Goal: Task Accomplishment & Management: Manage account settings

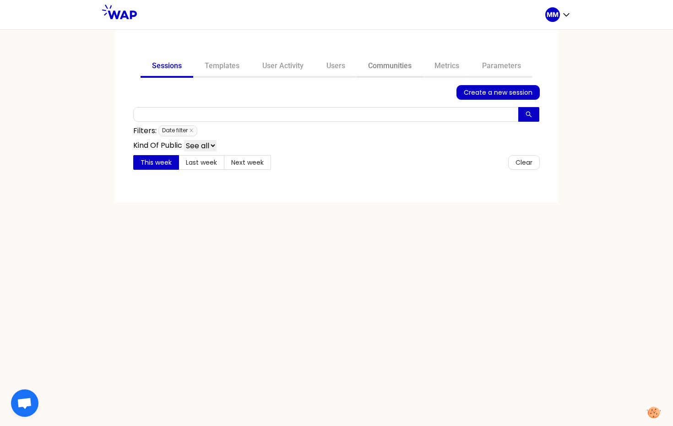
click at [395, 66] on link "Communities" at bounding box center [389, 67] width 66 height 22
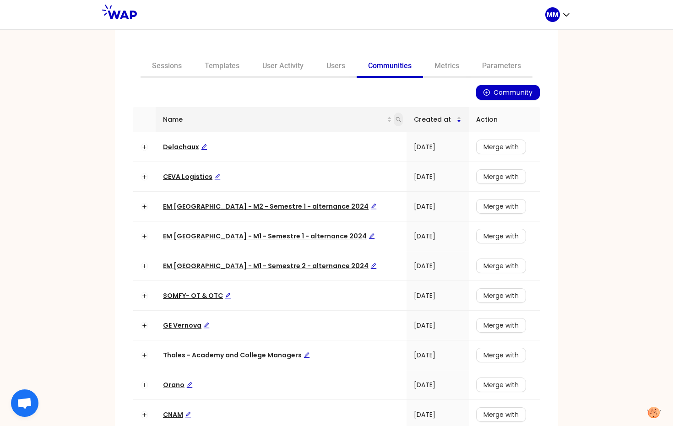
click at [279, 120] on div "Name" at bounding box center [281, 119] width 236 height 10
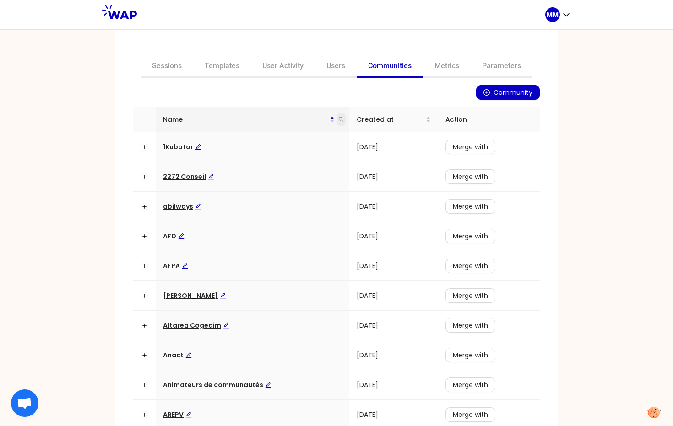
click at [338, 118] on icon "search" at bounding box center [340, 119] width 5 height 5
type input "op"
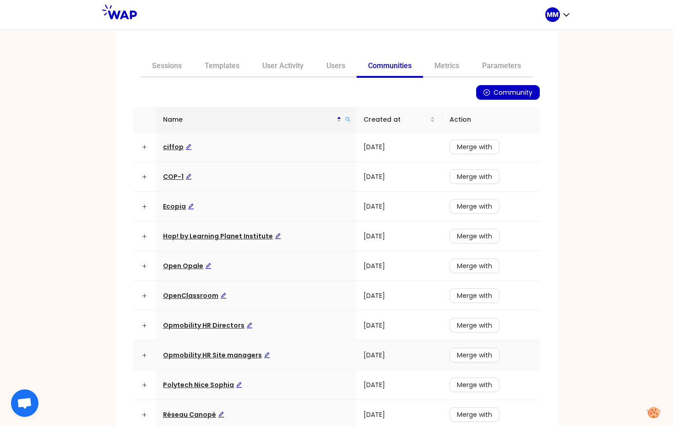
click at [221, 355] on span "Opmobility HR Site managers" at bounding box center [216, 355] width 107 height 9
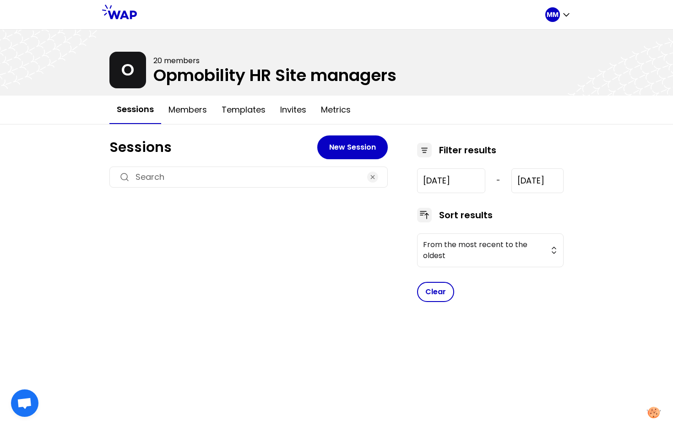
type input "2024-10-24"
type input "2025-6-12"
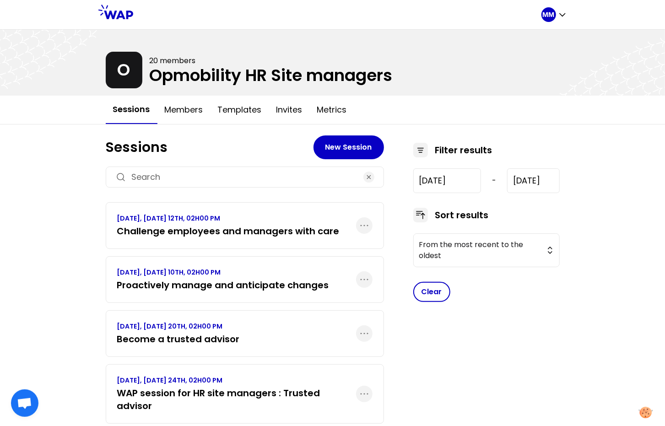
click at [224, 229] on h3 "Challenge employees and managers with care" at bounding box center [228, 231] width 222 height 13
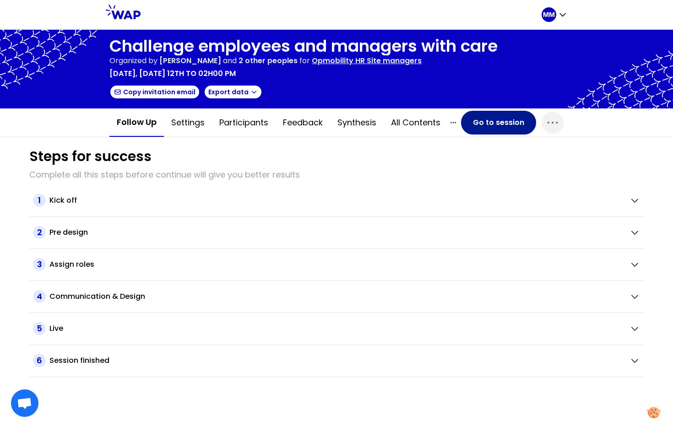
click at [472, 124] on button "Go to session" at bounding box center [498, 123] width 75 height 24
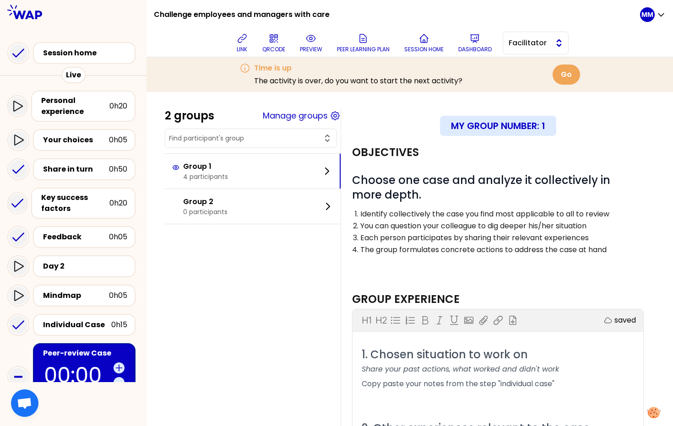
drag, startPoint x: 502, startPoint y: 43, endPoint x: 518, endPoint y: 45, distance: 16.2
click at [502, 43] on div "link QRCODE preview Peer learning plan Session home Dashboard Facilitator" at bounding box center [400, 42] width 479 height 27
click at [524, 46] on span "Facilitator" at bounding box center [528, 43] width 41 height 11
drag, startPoint x: 527, startPoint y: 66, endPoint x: 464, endPoint y: 74, distance: 62.7
click at [526, 66] on span "Editor" at bounding box center [540, 65] width 39 height 11
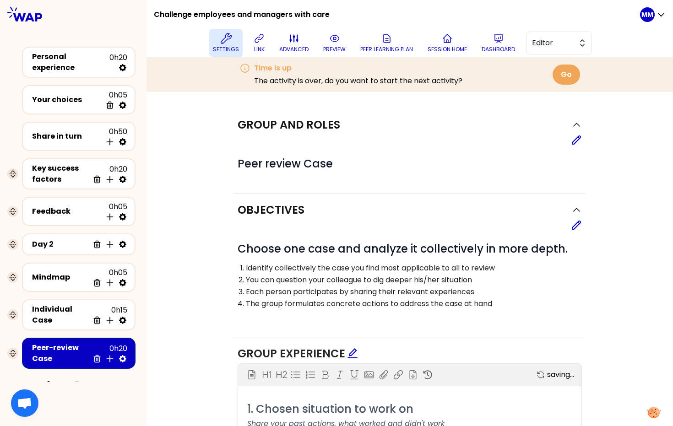
click at [236, 43] on button "Settings" at bounding box center [225, 42] width 33 height 27
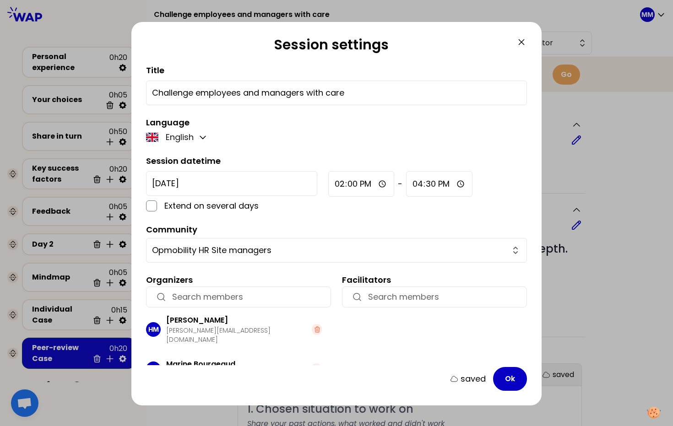
drag, startPoint x: 523, startPoint y: 38, endPoint x: 545, endPoint y: 3, distance: 42.1
click at [523, 38] on icon at bounding box center [521, 42] width 11 height 11
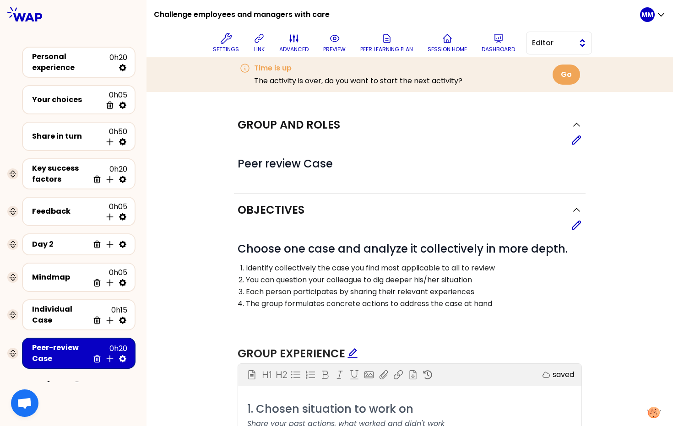
drag, startPoint x: 553, startPoint y: 42, endPoint x: 556, endPoint y: 52, distance: 10.3
click at [553, 41] on span "Editor" at bounding box center [552, 43] width 41 height 11
click at [558, 84] on span "Facilitator" at bounding box center [564, 80] width 39 height 11
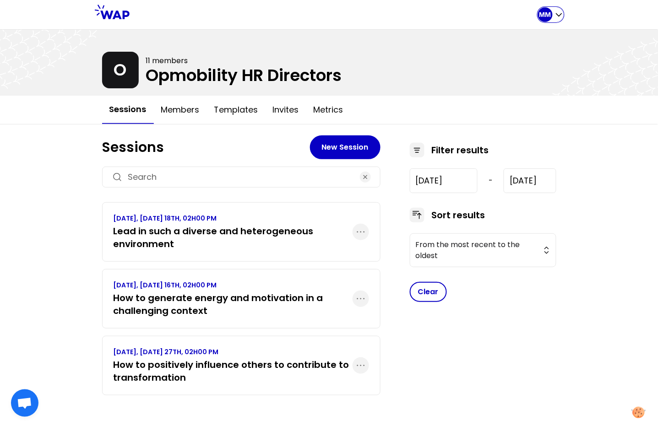
click at [542, 17] on p "MM" at bounding box center [545, 14] width 12 height 9
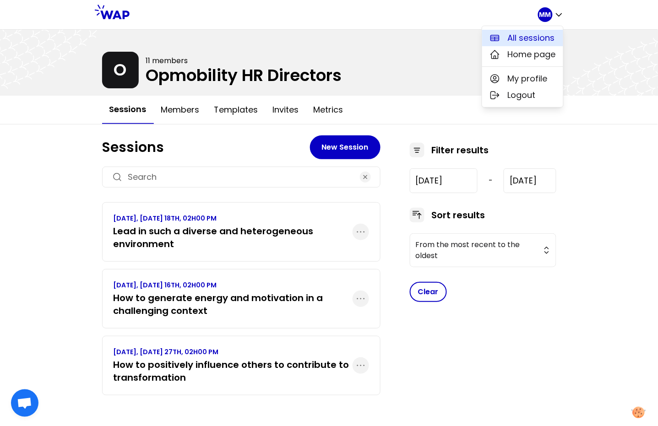
click at [533, 36] on span "All sessions" at bounding box center [530, 38] width 47 height 13
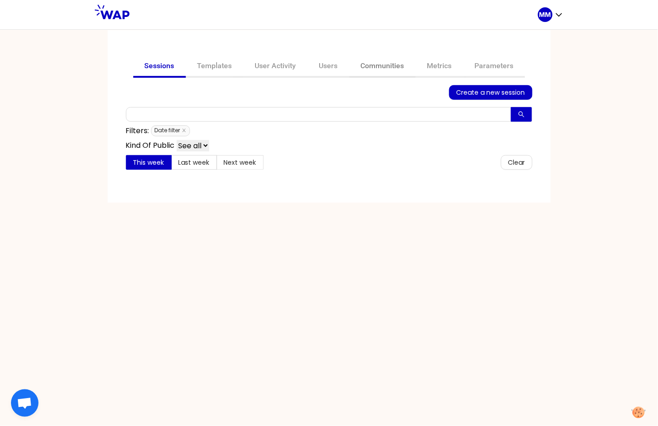
drag, startPoint x: 389, startPoint y: 69, endPoint x: 378, endPoint y: 73, distance: 12.4
click at [389, 69] on link "Communities" at bounding box center [382, 67] width 66 height 22
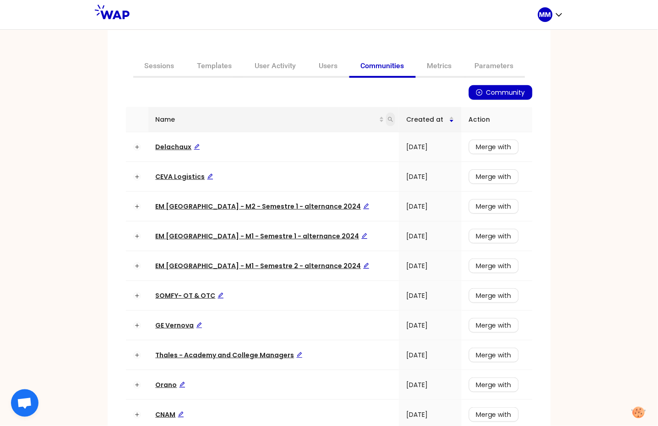
click at [388, 119] on icon "search" at bounding box center [390, 119] width 5 height 5
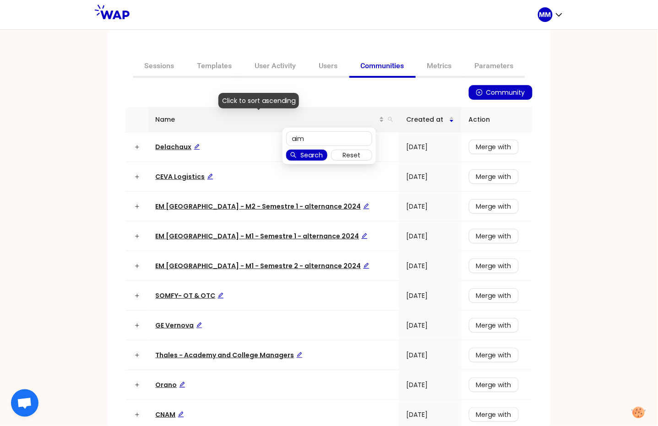
type input "aim"
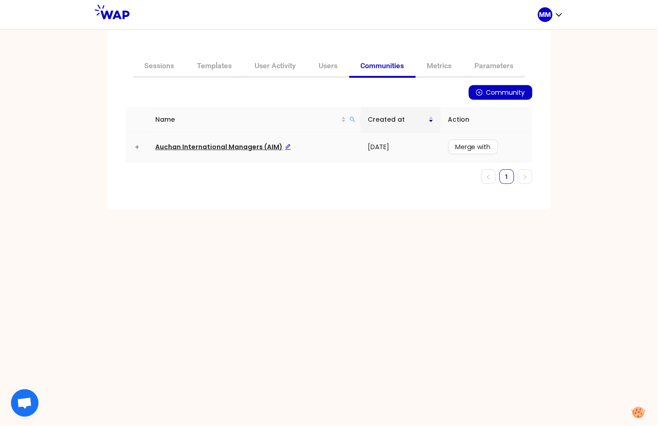
click at [183, 150] on span "Auchan International Managers (AIM)" at bounding box center [223, 146] width 135 height 9
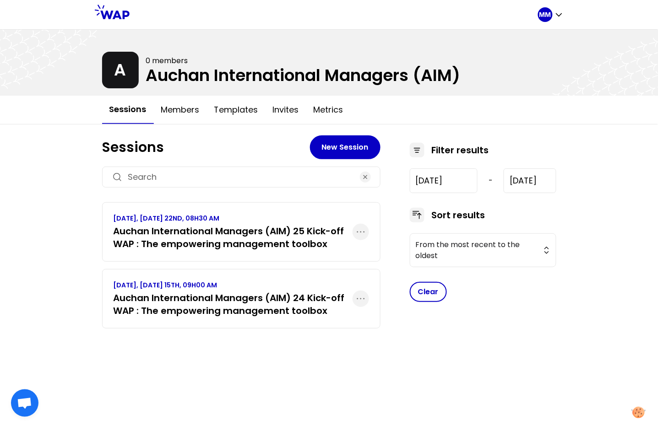
click at [183, 300] on h3 "Auchan International Managers (AIM) 24 Kick-off WAP : The empowering management…" at bounding box center [232, 304] width 239 height 26
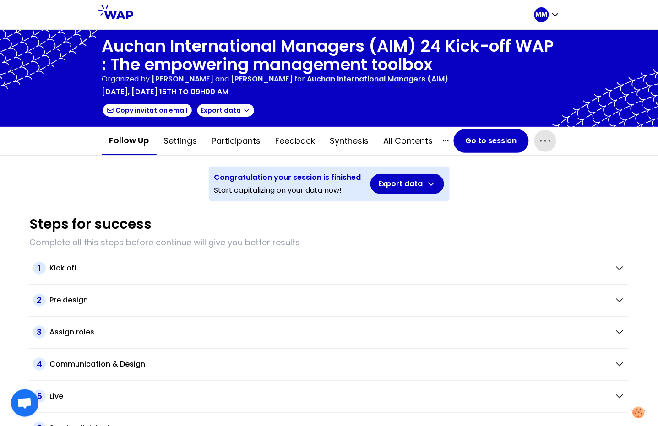
click at [538, 140] on icon "button" at bounding box center [545, 141] width 15 height 15
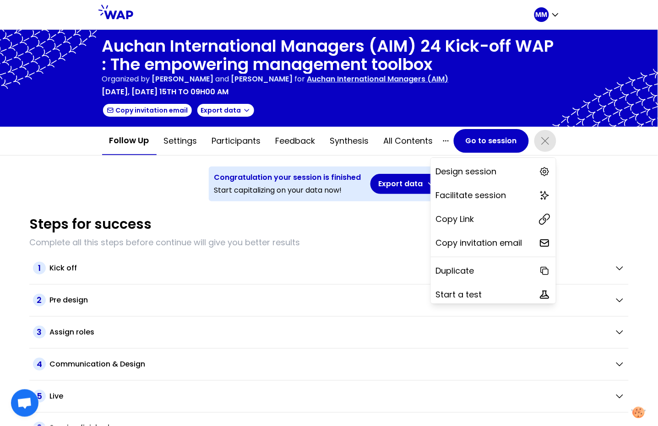
drag, startPoint x: 438, startPoint y: 218, endPoint x: 392, endPoint y: 202, distance: 49.3
click at [438, 217] on p "Copy Link" at bounding box center [455, 219] width 38 height 13
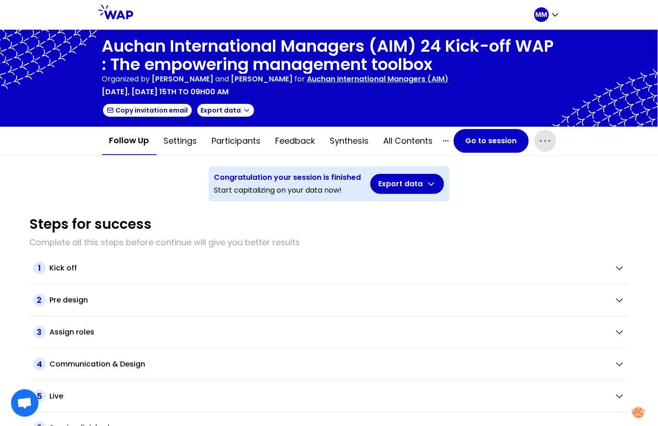
click at [430, 76] on p "Auchan International Managers (AIM)" at bounding box center [377, 79] width 141 height 11
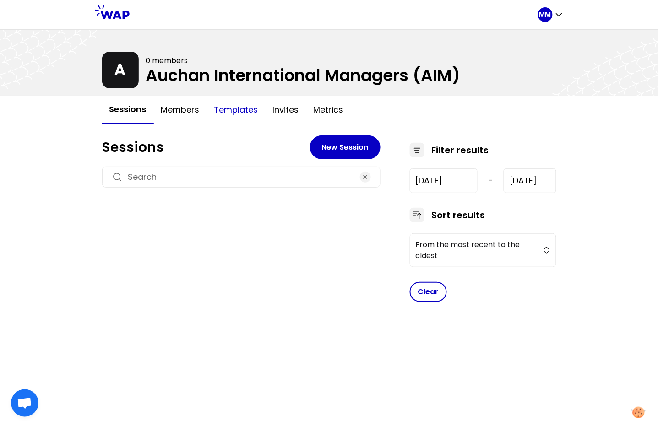
type input "[DATE]"
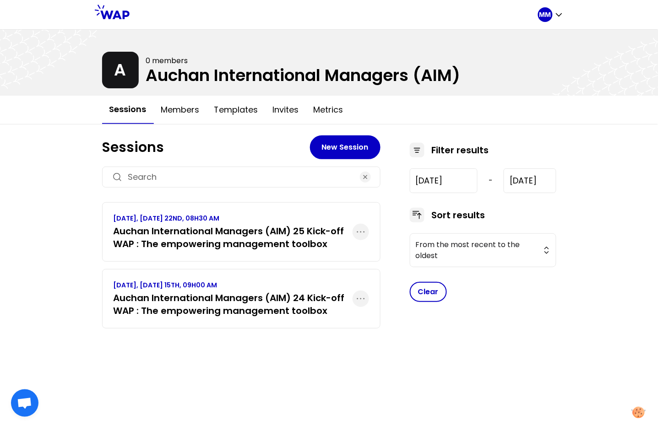
click at [170, 223] on link "SEPTEMBER 2025, MONDAY 22ND, 08H30 AM Auchan International Managers (AIM) 25 Ki…" at bounding box center [232, 232] width 239 height 37
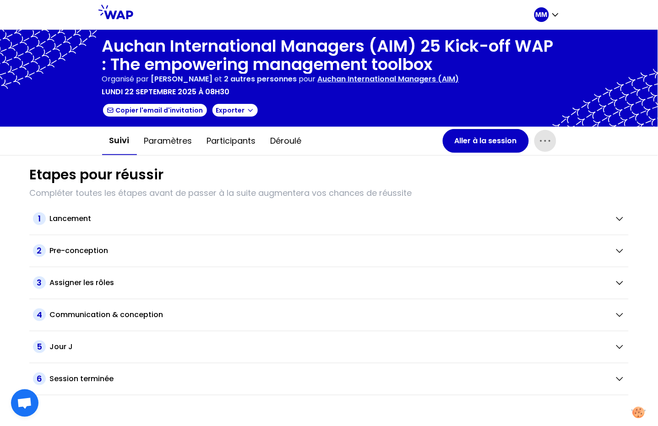
click at [551, 142] on icon "button" at bounding box center [545, 141] width 15 height 15
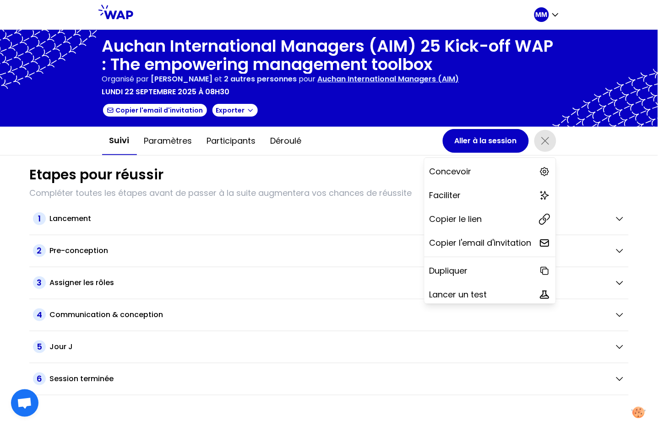
drag, startPoint x: 483, startPoint y: 221, endPoint x: 481, endPoint y: 164, distance: 57.2
click at [483, 221] on div "Copier le lien" at bounding box center [489, 219] width 131 height 20
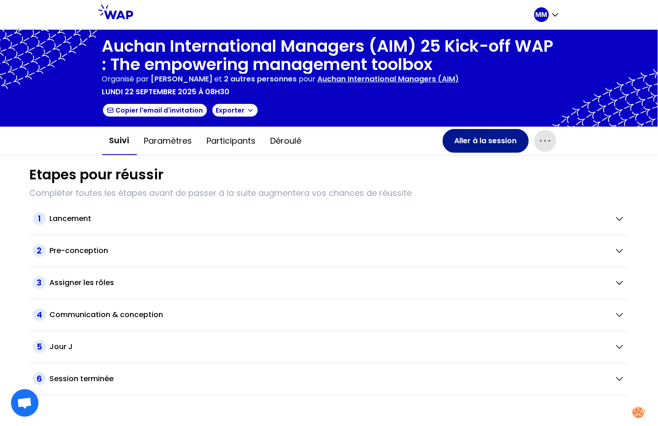
click at [484, 139] on button "Aller à la session" at bounding box center [485, 141] width 86 height 24
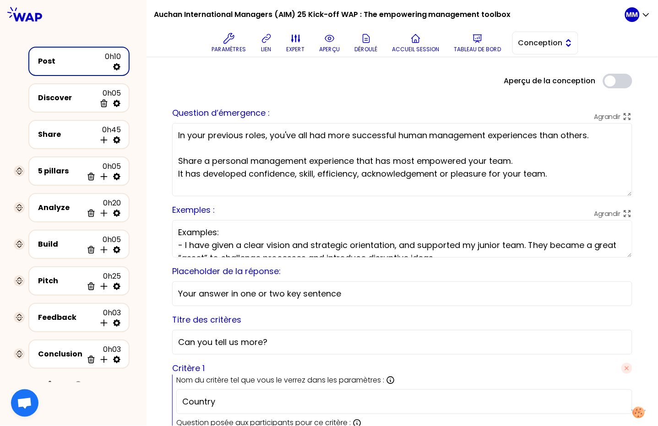
drag, startPoint x: 520, startPoint y: 42, endPoint x: 523, endPoint y: 54, distance: 12.1
click at [520, 42] on button "Conception" at bounding box center [545, 43] width 66 height 23
click at [525, 84] on li "Facilitation" at bounding box center [544, 80] width 65 height 15
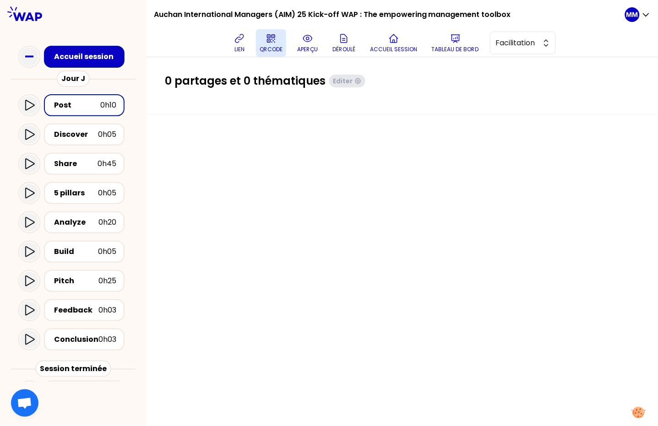
click at [272, 39] on icon at bounding box center [270, 38] width 11 height 11
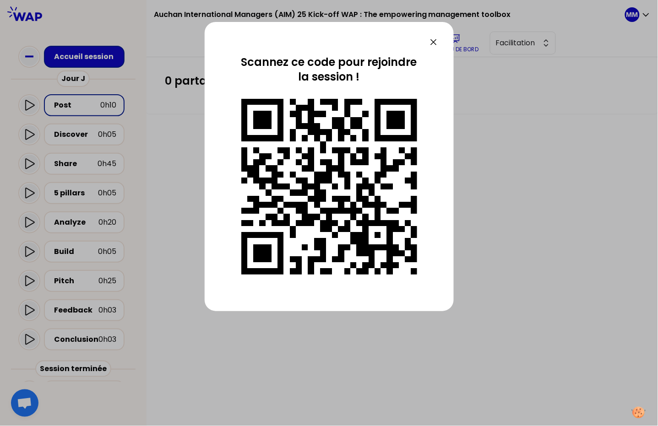
drag, startPoint x: 432, startPoint y: 39, endPoint x: 455, endPoint y: 44, distance: 23.4
click at [432, 39] on icon at bounding box center [433, 42] width 11 height 11
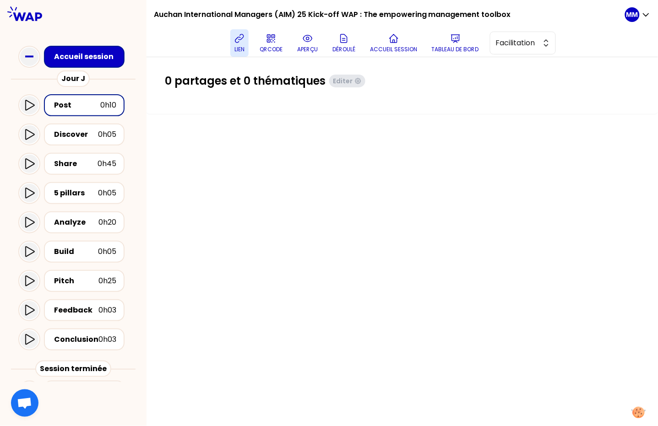
drag, startPoint x: 245, startPoint y: 46, endPoint x: 253, endPoint y: 42, distance: 9.2
click at [244, 46] on p "lien" at bounding box center [239, 49] width 10 height 7
click at [502, 50] on button "Facilitation" at bounding box center [523, 43] width 66 height 23
drag, startPoint x: 508, startPoint y: 68, endPoint x: 491, endPoint y: 66, distance: 17.5
click at [507, 68] on li "Conception" at bounding box center [522, 66] width 65 height 15
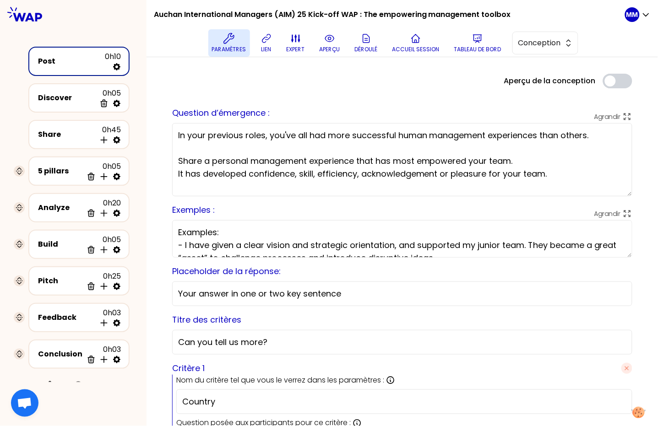
click at [233, 46] on p "Paramètres" at bounding box center [229, 49] width 34 height 7
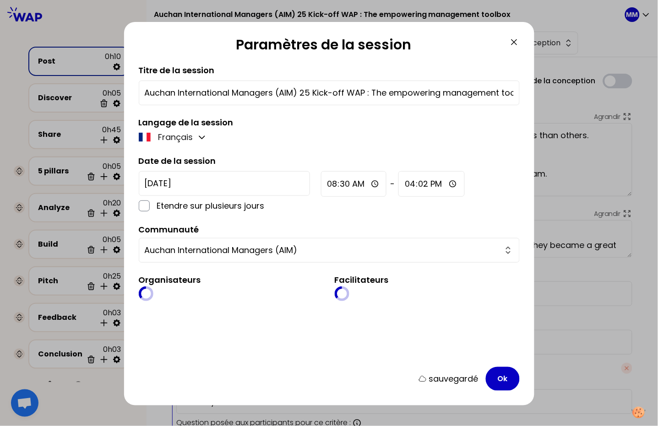
click at [514, 44] on icon at bounding box center [513, 42] width 11 height 11
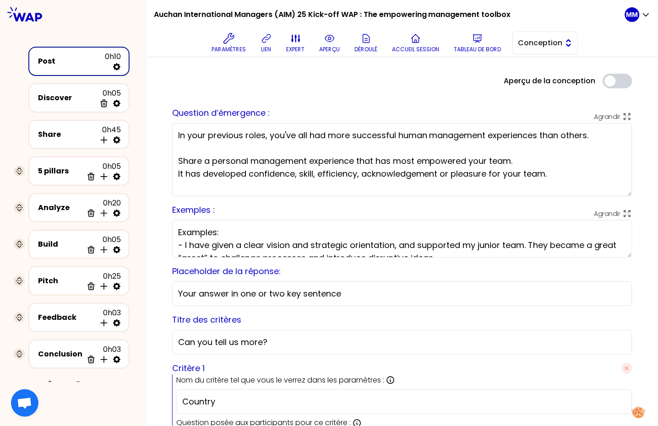
click at [546, 39] on span "Conception" at bounding box center [538, 43] width 41 height 11
click at [546, 82] on span "Facilitation" at bounding box center [550, 80] width 39 height 11
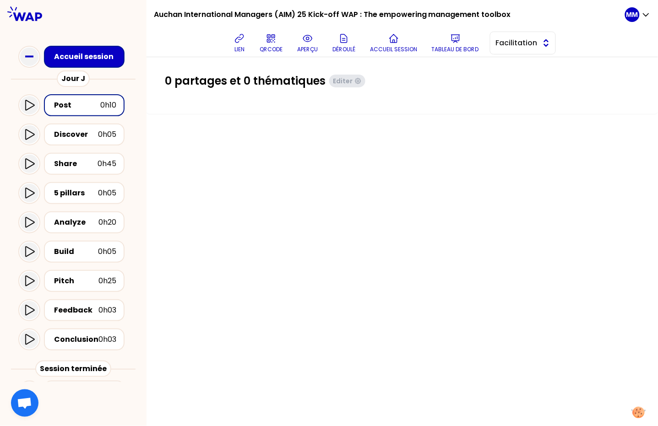
click at [543, 45] on button "Facilitation" at bounding box center [523, 43] width 66 height 23
click at [535, 63] on span "Conception" at bounding box center [527, 65] width 39 height 11
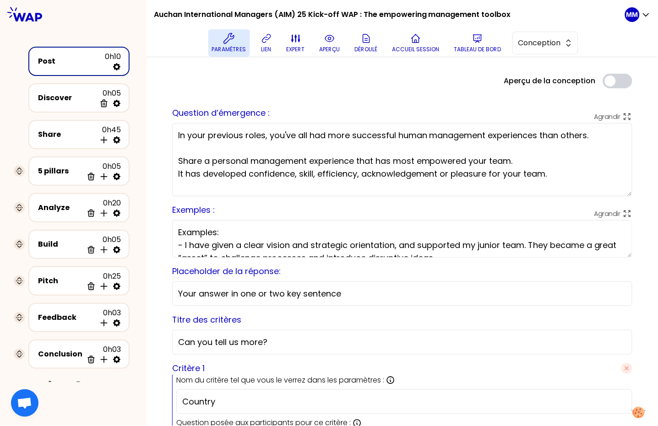
click at [235, 46] on p "Paramètres" at bounding box center [229, 49] width 34 height 7
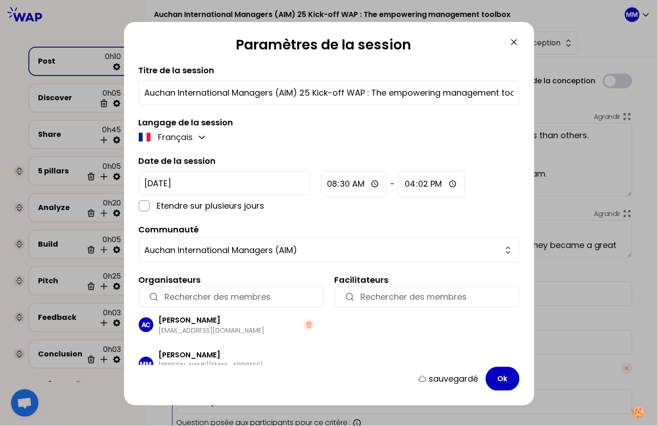
click at [297, 92] on input "Auchan International Managers (AIM) 25 Kick-off WAP : The empowering management…" at bounding box center [329, 92] width 369 height 13
click at [309, 92] on input "Auchan International Managers (AIM 25 Kick-off WAP : The empowering management …" at bounding box center [329, 92] width 369 height 13
type input "Auchan International Managers (AIM 25) Kick-off WAP : The empowering management…"
click at [492, 379] on button "Ok" at bounding box center [502, 379] width 34 height 24
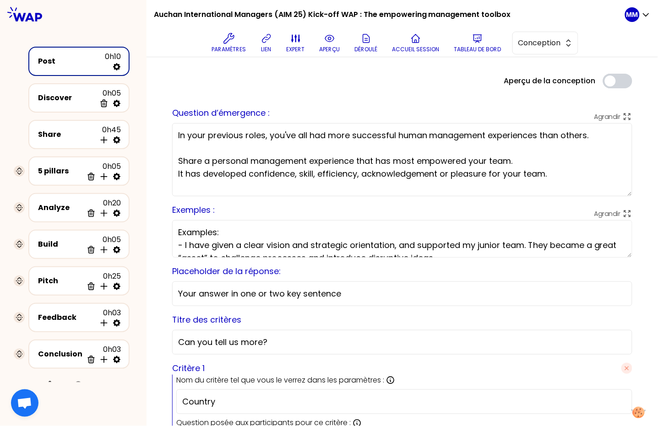
click at [264, 45] on button "lien" at bounding box center [266, 42] width 18 height 27
click at [266, 46] on p "lien" at bounding box center [266, 49] width 10 height 7
click at [622, 213] on icon at bounding box center [627, 214] width 10 height 10
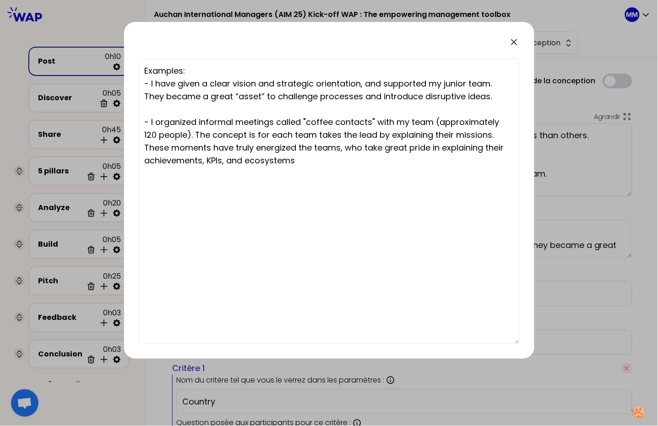
drag, startPoint x: 150, startPoint y: 83, endPoint x: 508, endPoint y: 97, distance: 358.6
click at [508, 97] on textarea "Examples: - I have given a clear vision and strategic orientation, and supporte…" at bounding box center [329, 202] width 381 height 286
drag, startPoint x: 313, startPoint y: 161, endPoint x: 104, endPoint y: 86, distance: 221.7
click at [104, 84] on div "Examples: - I have given a clear vision and strategic orientation, and supporte…" at bounding box center [329, 213] width 658 height 426
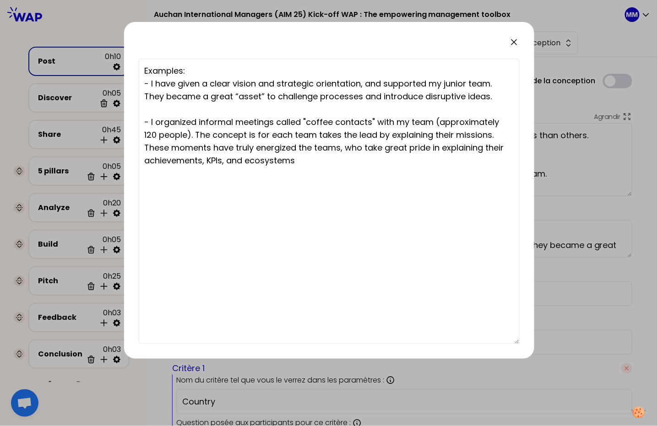
drag, startPoint x: 507, startPoint y: 96, endPoint x: 165, endPoint y: 99, distance: 341.4
click at [146, 85] on textarea "Examples: - I have given a clear vision and strategic orientation, and supporte…" at bounding box center [329, 202] width 381 height 286
click at [235, 162] on textarea "Examples: - I have given a clear vision and strategic orientation, and supporte…" at bounding box center [329, 202] width 381 height 286
drag, startPoint x: 299, startPoint y: 164, endPoint x: 19, endPoint y: 151, distance: 280.8
click at [149, 122] on textarea "Examples: - I have given a clear vision and strategic orientation, and supporte…" at bounding box center [329, 202] width 381 height 286
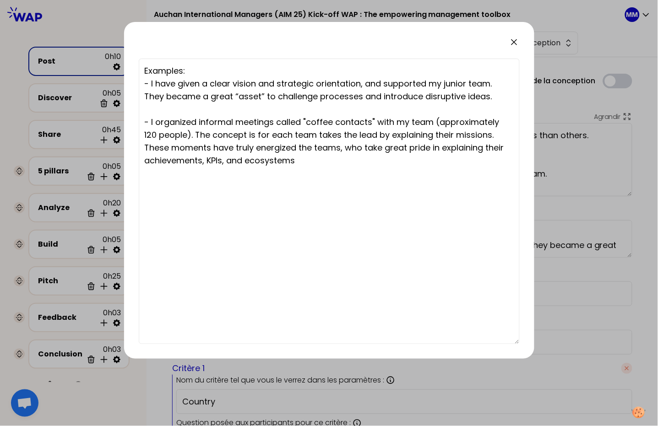
click at [513, 42] on icon at bounding box center [513, 42] width 11 height 11
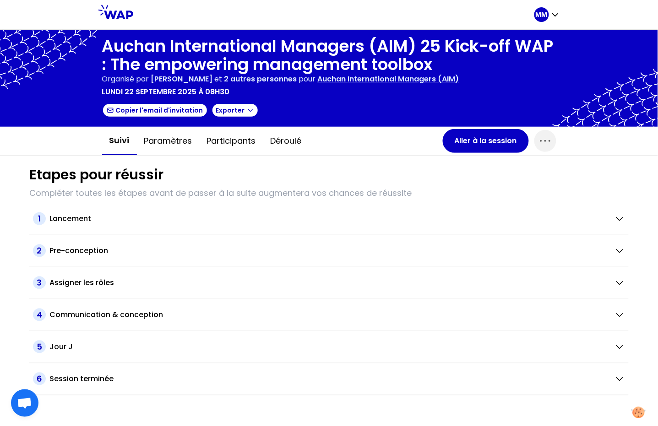
click at [342, 80] on p "Auchan International Managers (AIM)" at bounding box center [388, 79] width 141 height 11
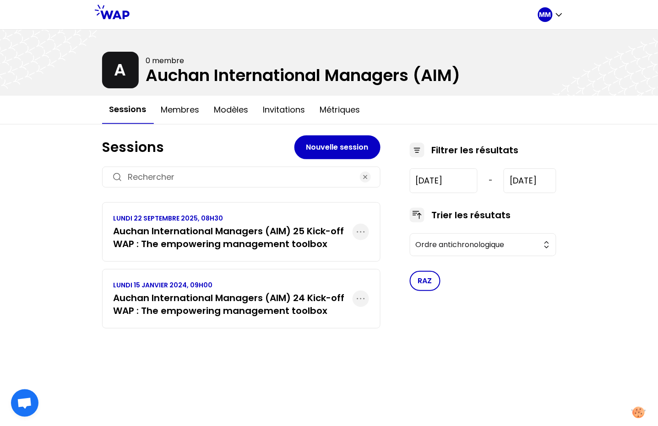
click at [177, 296] on h3 "Auchan International Managers (AIM) 24 Kick-off WAP : The empowering management…" at bounding box center [232, 304] width 239 height 26
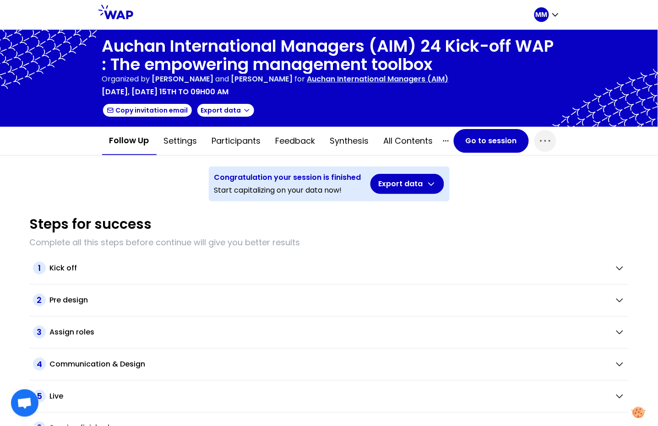
drag, startPoint x: 539, startPoint y: 139, endPoint x: 523, endPoint y: 156, distance: 23.3
click at [539, 139] on icon "button" at bounding box center [545, 141] width 15 height 15
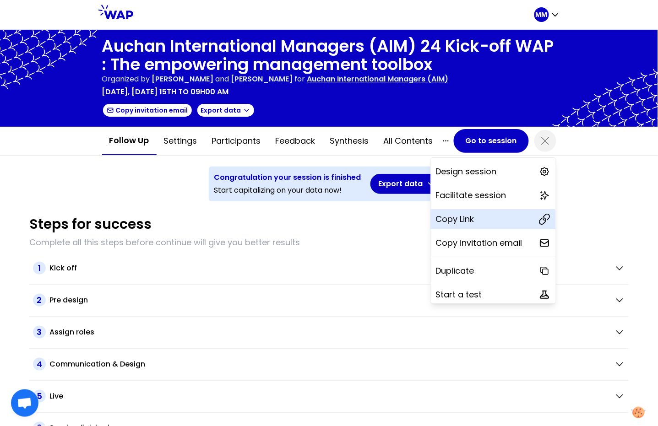
click at [445, 220] on p "Copy Link" at bounding box center [455, 219] width 38 height 13
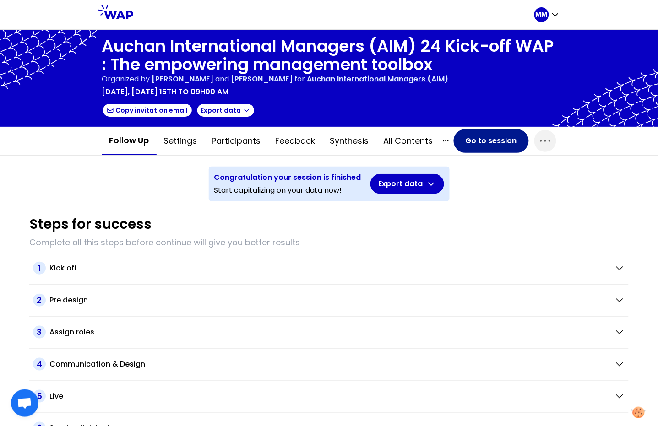
click at [478, 141] on button "Go to session" at bounding box center [490, 141] width 75 height 24
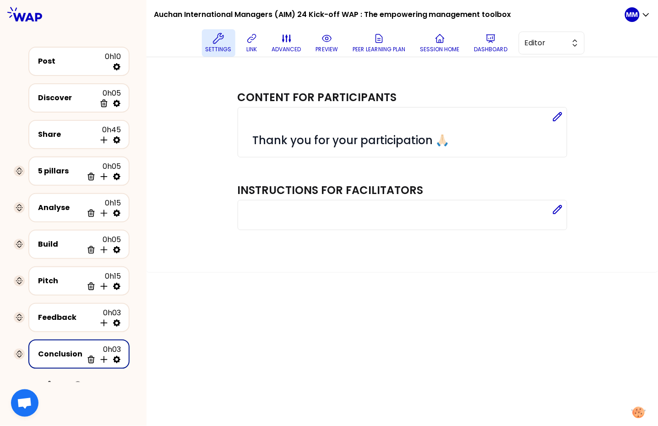
click at [224, 41] on icon at bounding box center [218, 38] width 11 height 11
